Goal: Navigation & Orientation: Find specific page/section

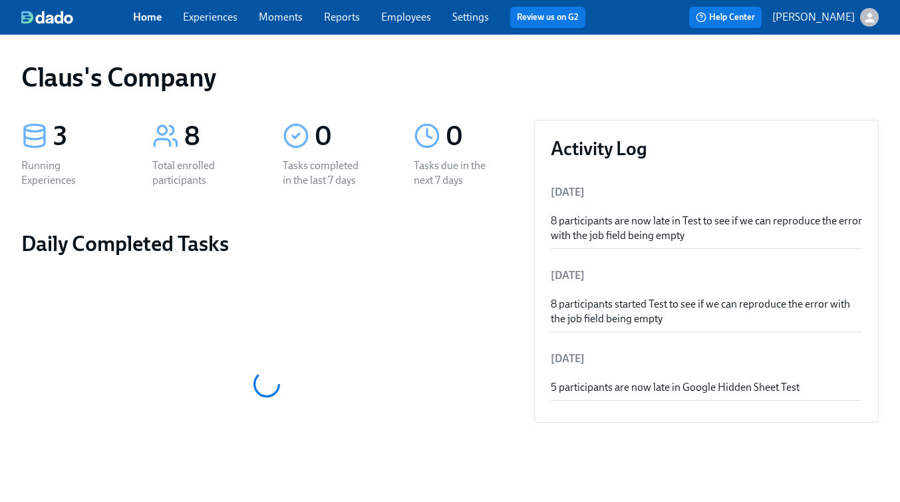
click at [454, 16] on link "Settings" at bounding box center [470, 17] width 37 height 13
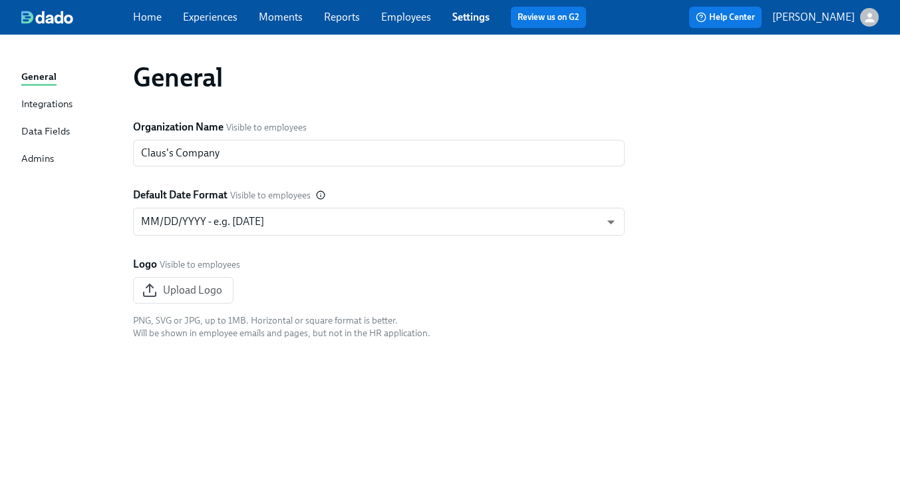
click at [48, 151] on div "Admins" at bounding box center [37, 159] width 33 height 17
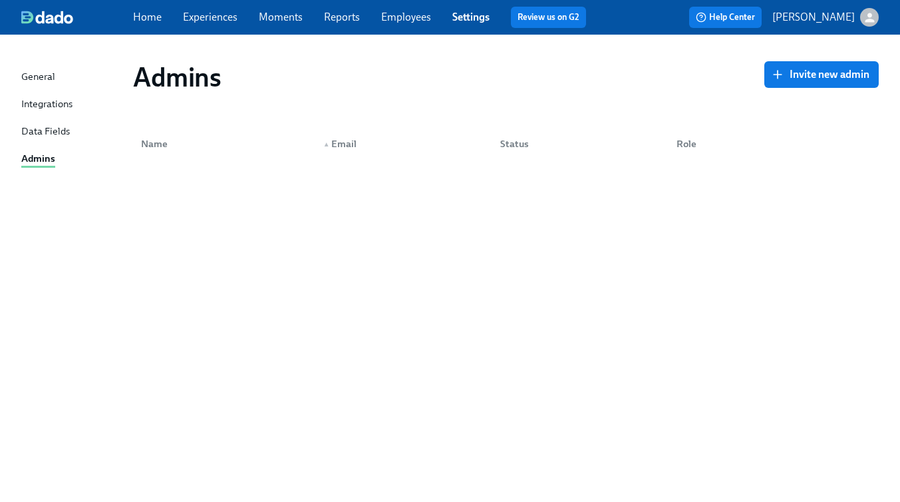
click at [40, 105] on div "Integrations" at bounding box center [46, 104] width 51 height 17
